Goal: Information Seeking & Learning: Understand process/instructions

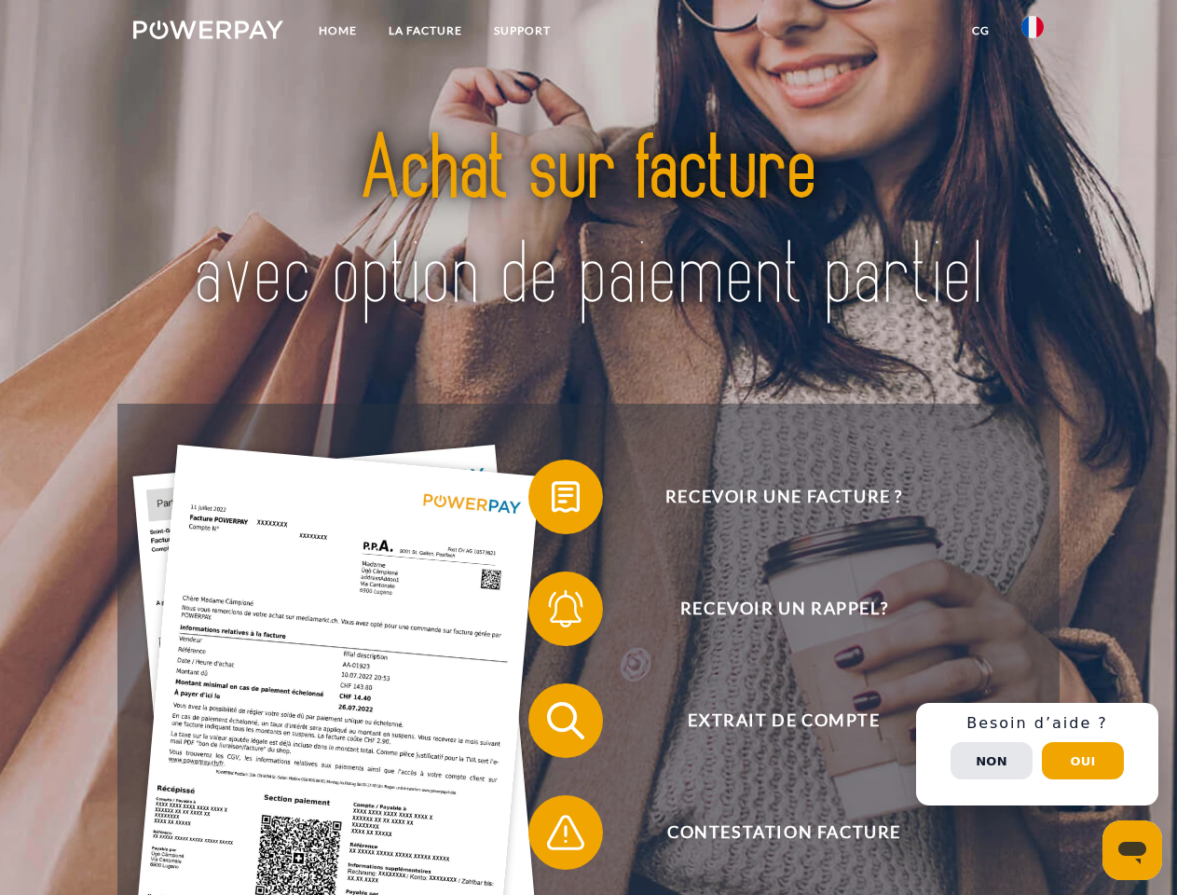
click at [208, 33] on img at bounding box center [208, 30] width 150 height 19
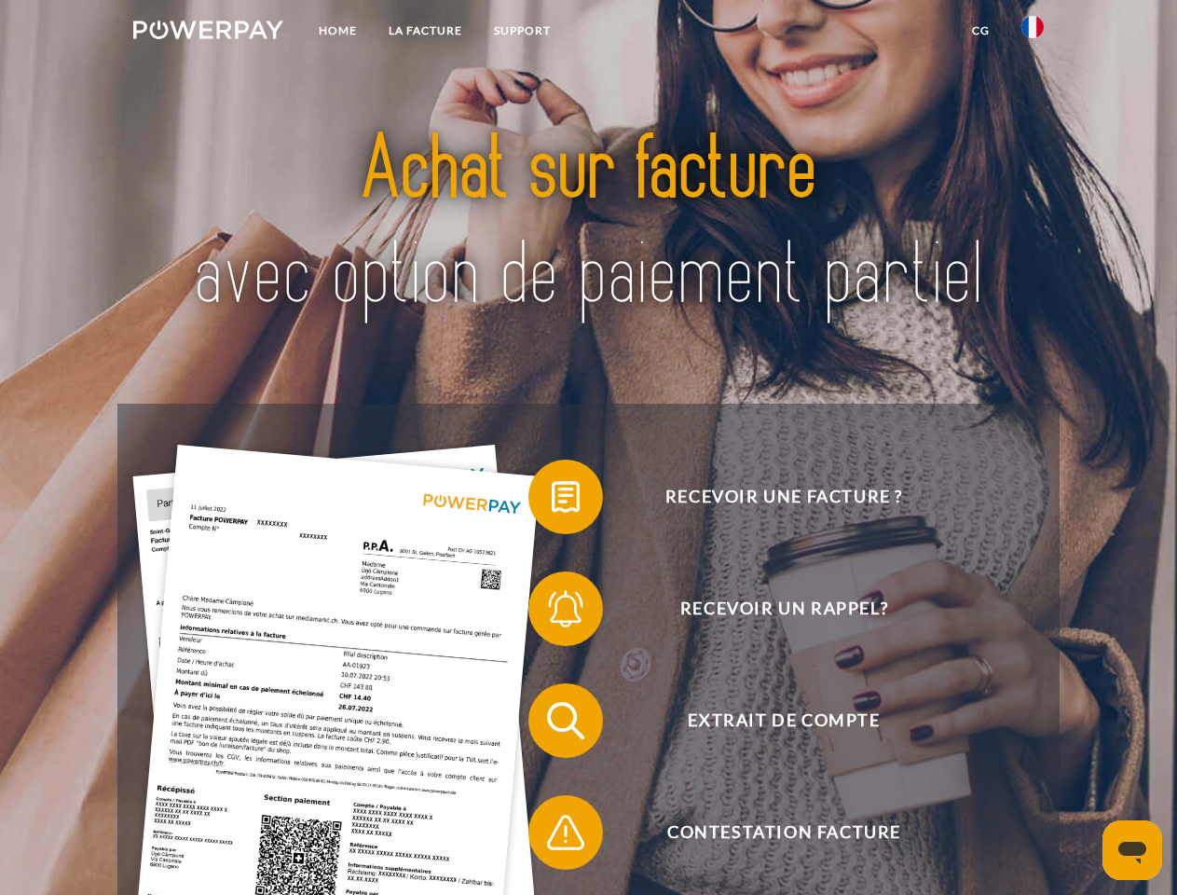
click at [1033, 33] on img at bounding box center [1033, 27] width 22 height 22
click at [981, 31] on link "CG" at bounding box center [980, 31] width 49 height 34
click at [552, 501] on span at bounding box center [537, 496] width 93 height 93
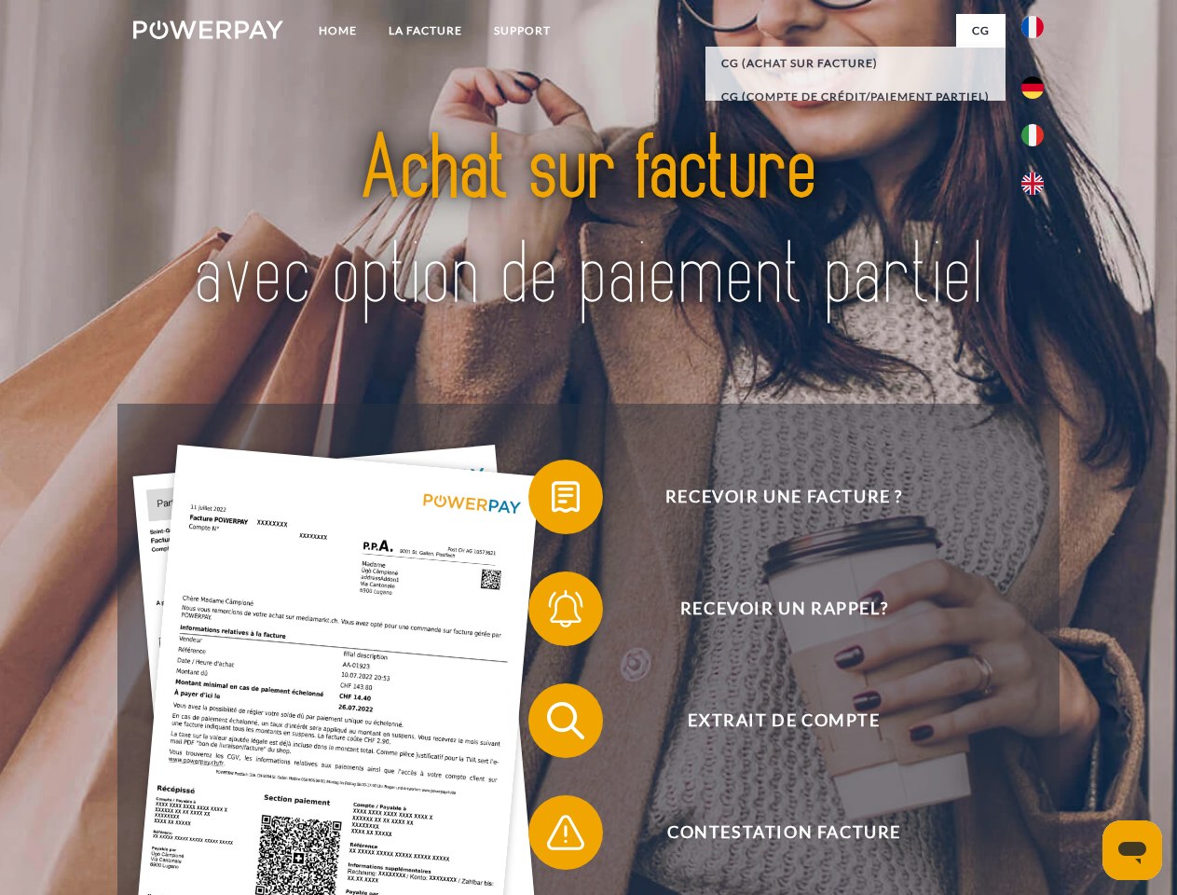
click at [552, 612] on span at bounding box center [537, 608] width 93 height 93
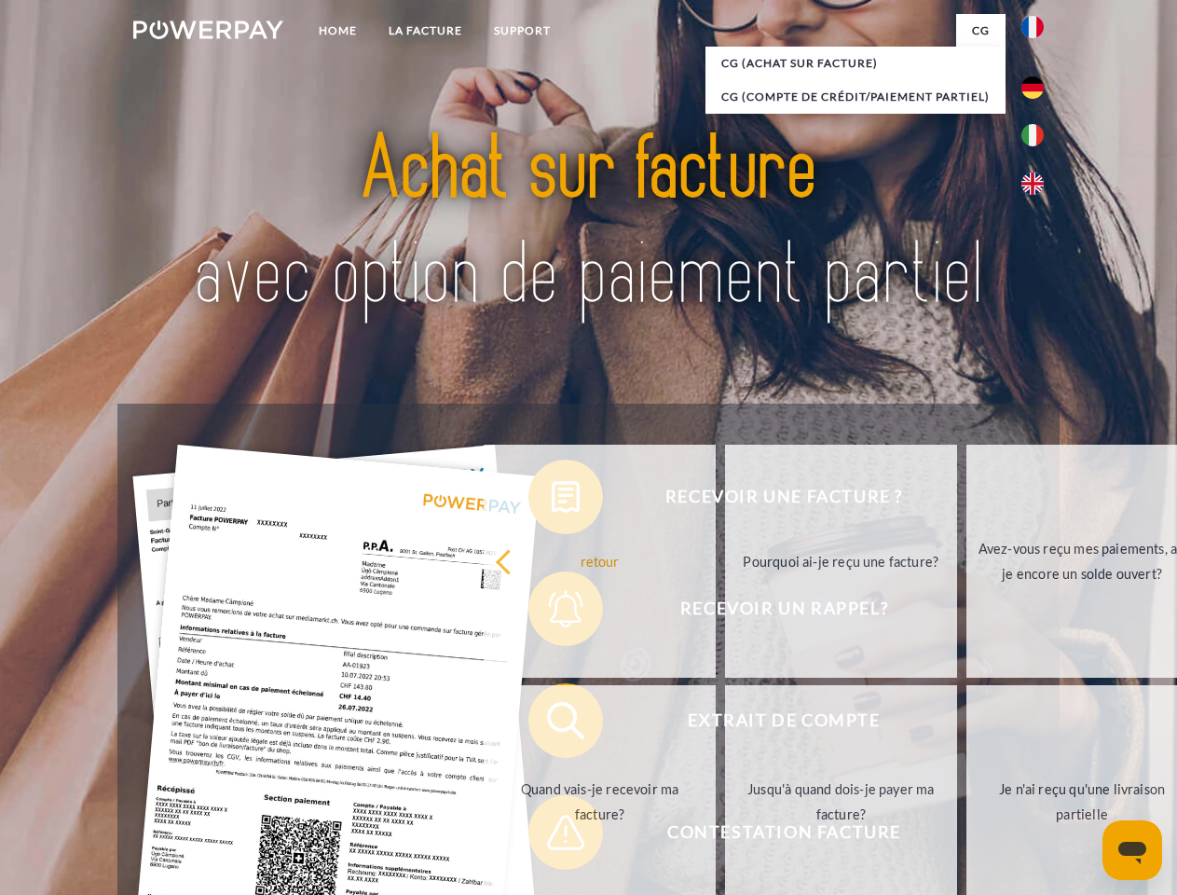
click at [725, 724] on link "Jusqu'à quand dois-je payer ma facture?" at bounding box center [841, 801] width 232 height 233
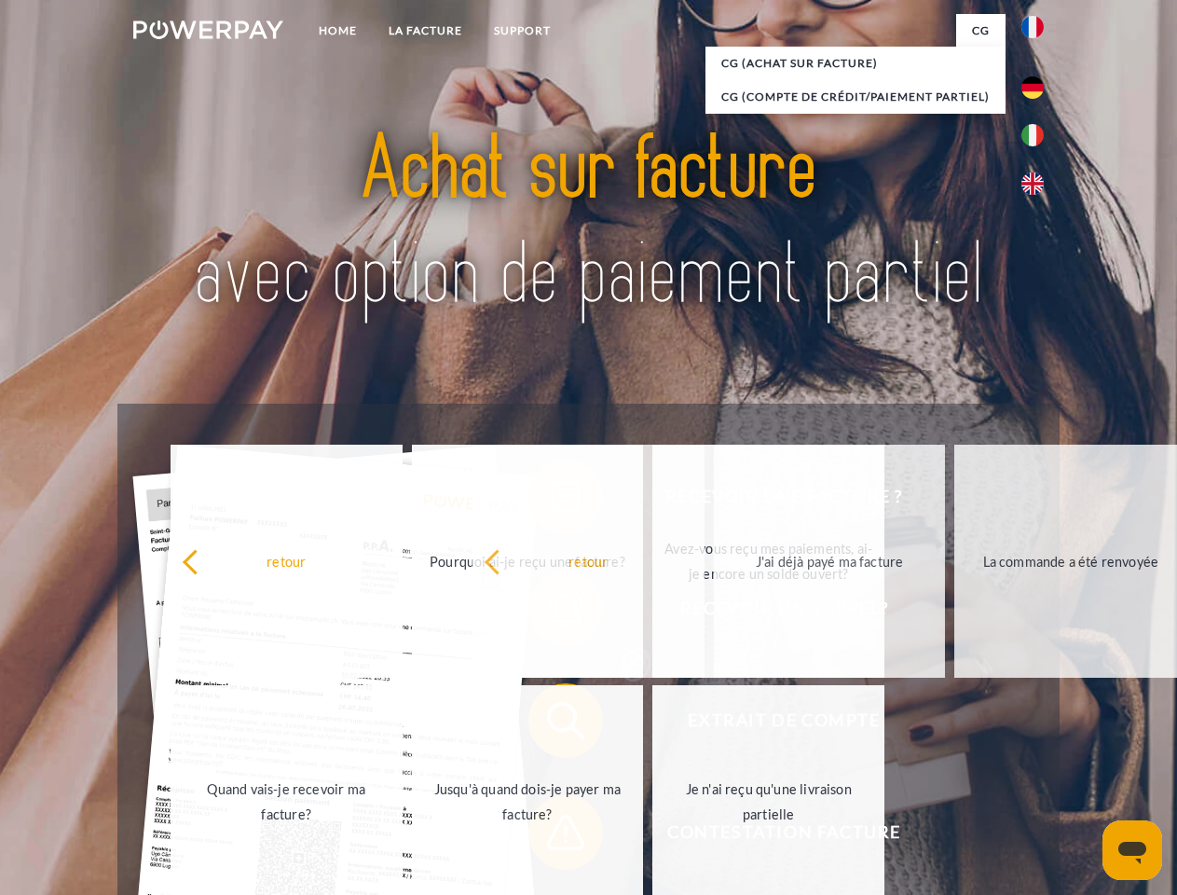
click at [552, 836] on span at bounding box center [537, 832] width 93 height 93
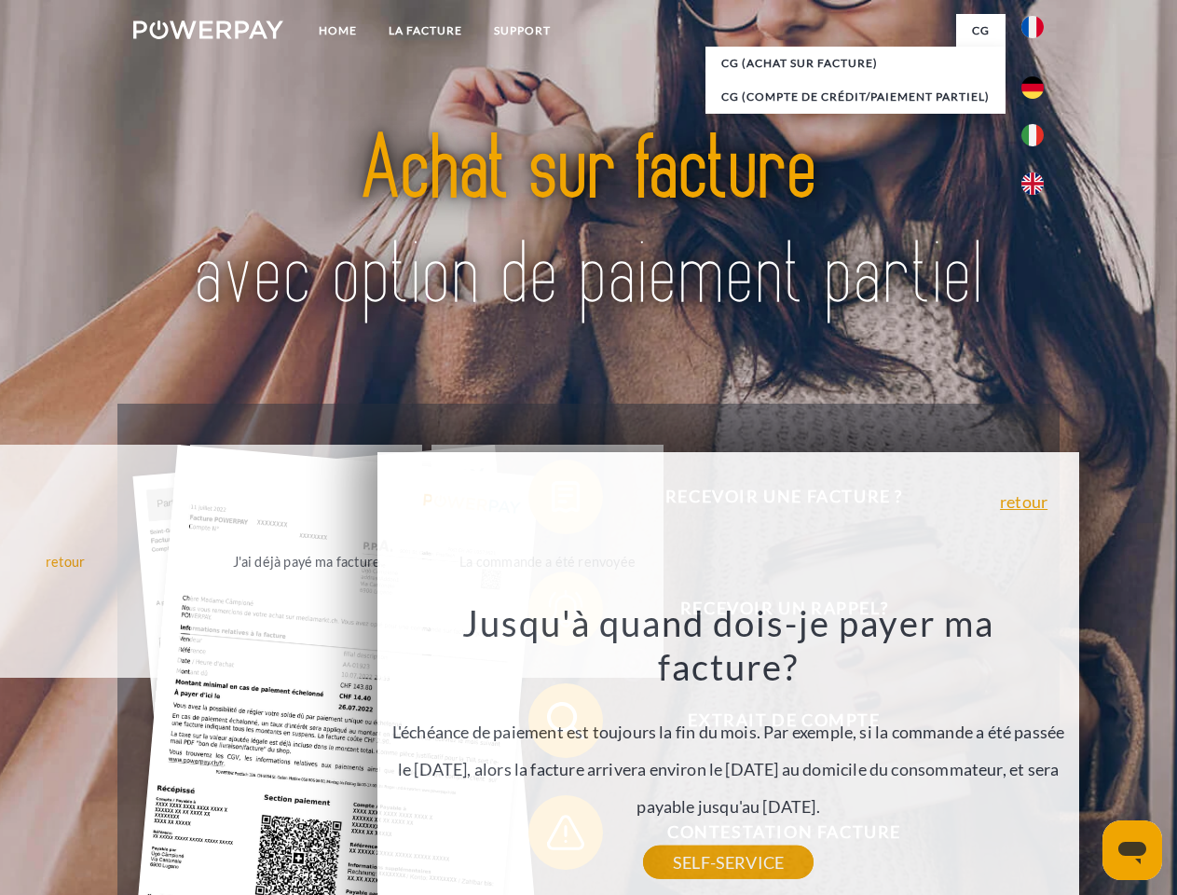
click at [1037, 754] on div "Recevoir une facture ? Recevoir un rappel? Extrait de compte retour" at bounding box center [587, 777] width 941 height 746
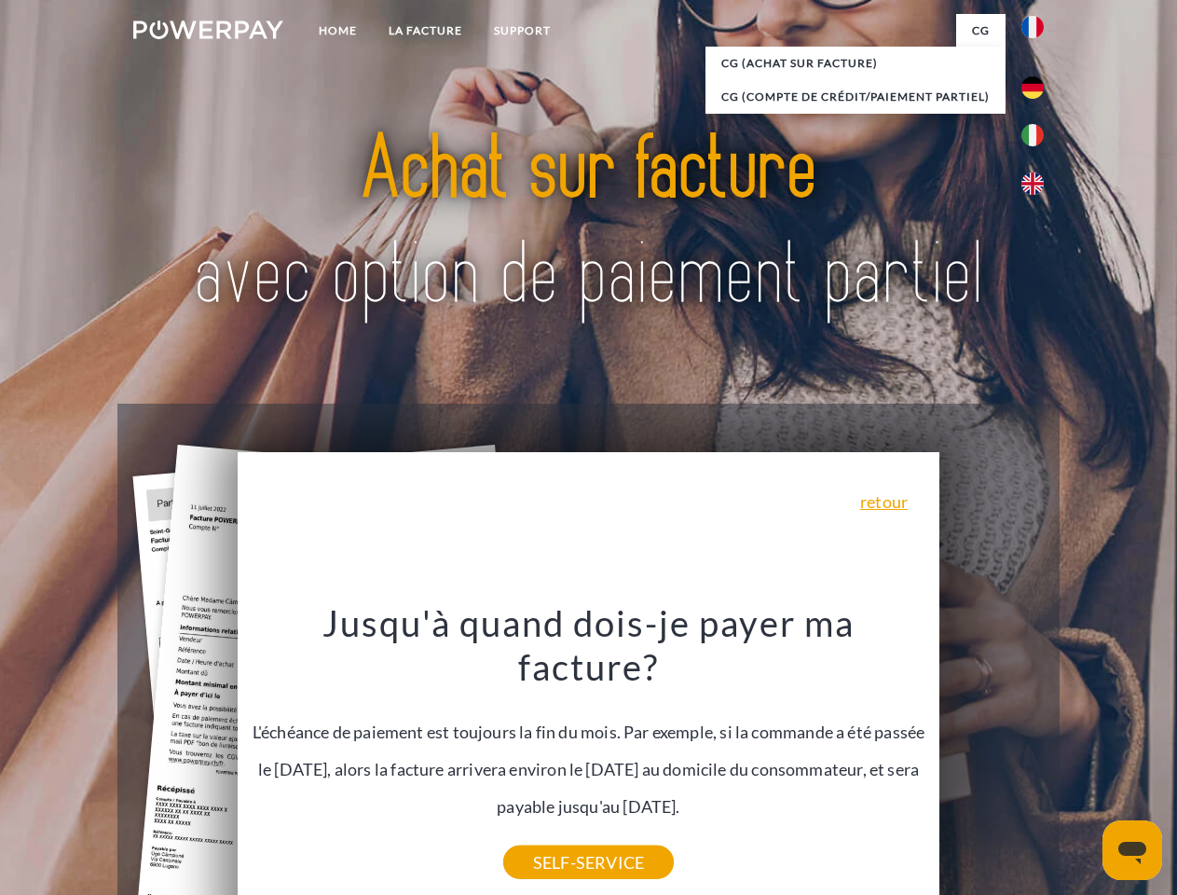
click at [992, 758] on span "Extrait de compte" at bounding box center [784, 720] width 457 height 75
click at [1083, 761] on header "Home LA FACTURE Support" at bounding box center [588, 643] width 1177 height 1287
